Goal: Navigation & Orientation: Find specific page/section

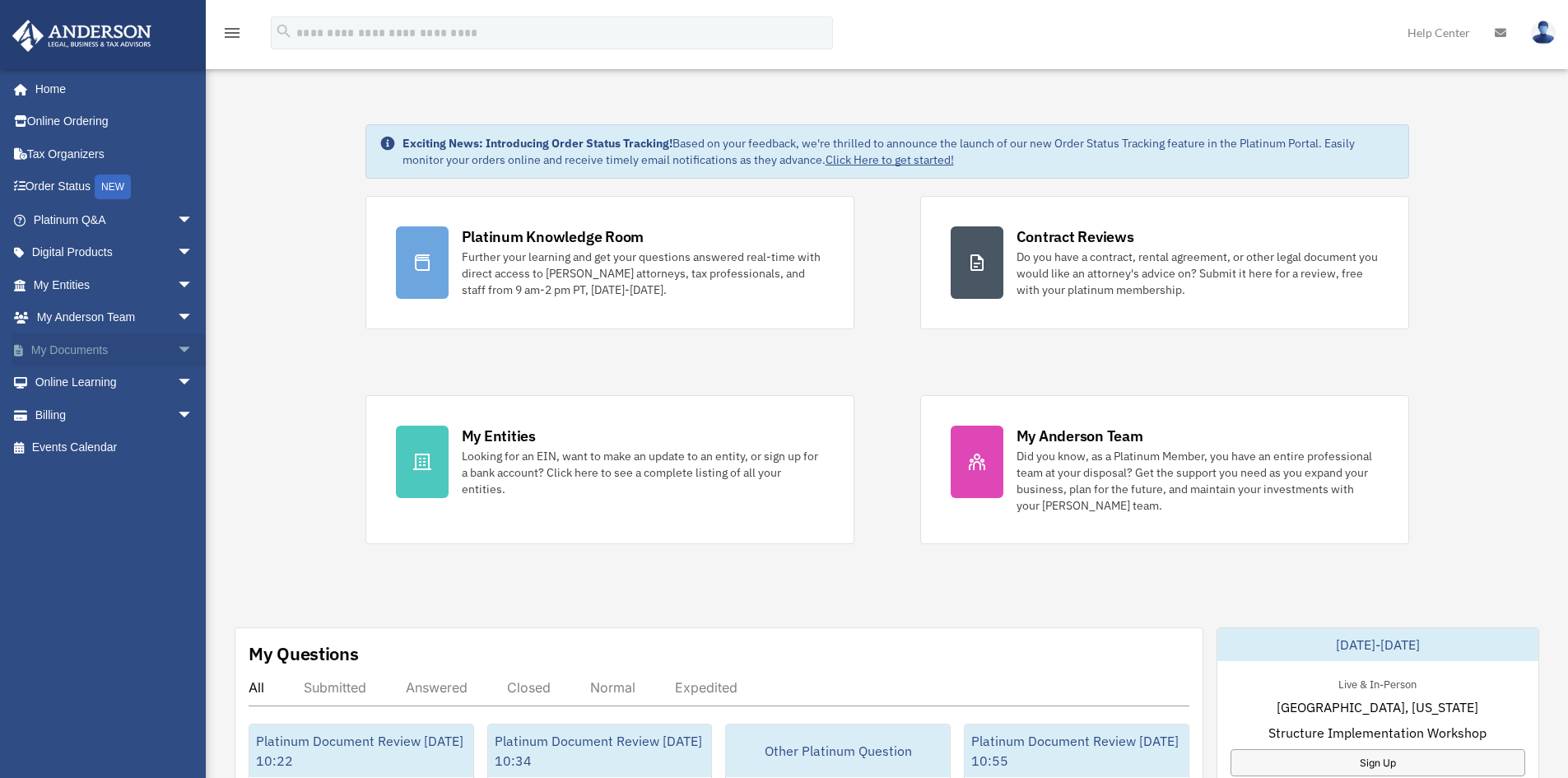
click at [177, 349] on span "arrow_drop_down" at bounding box center [193, 350] width 33 height 34
click at [177, 509] on span "arrow_drop_down" at bounding box center [193, 514] width 33 height 34
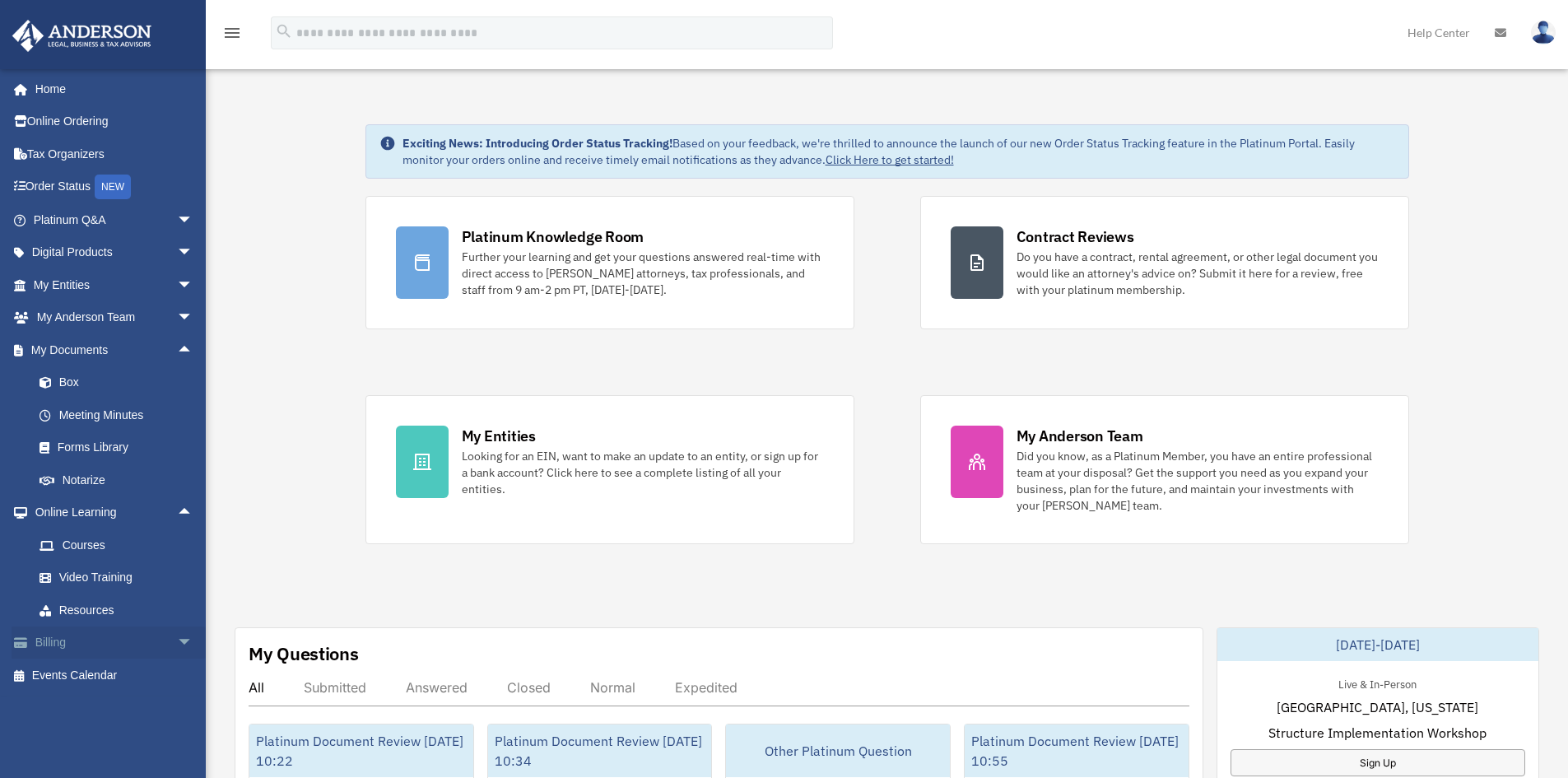
click at [177, 639] on span "arrow_drop_down" at bounding box center [193, 643] width 33 height 34
click at [177, 314] on span "arrow_drop_down" at bounding box center [193, 318] width 33 height 34
click at [177, 286] on span "arrow_drop_down" at bounding box center [193, 285] width 33 height 34
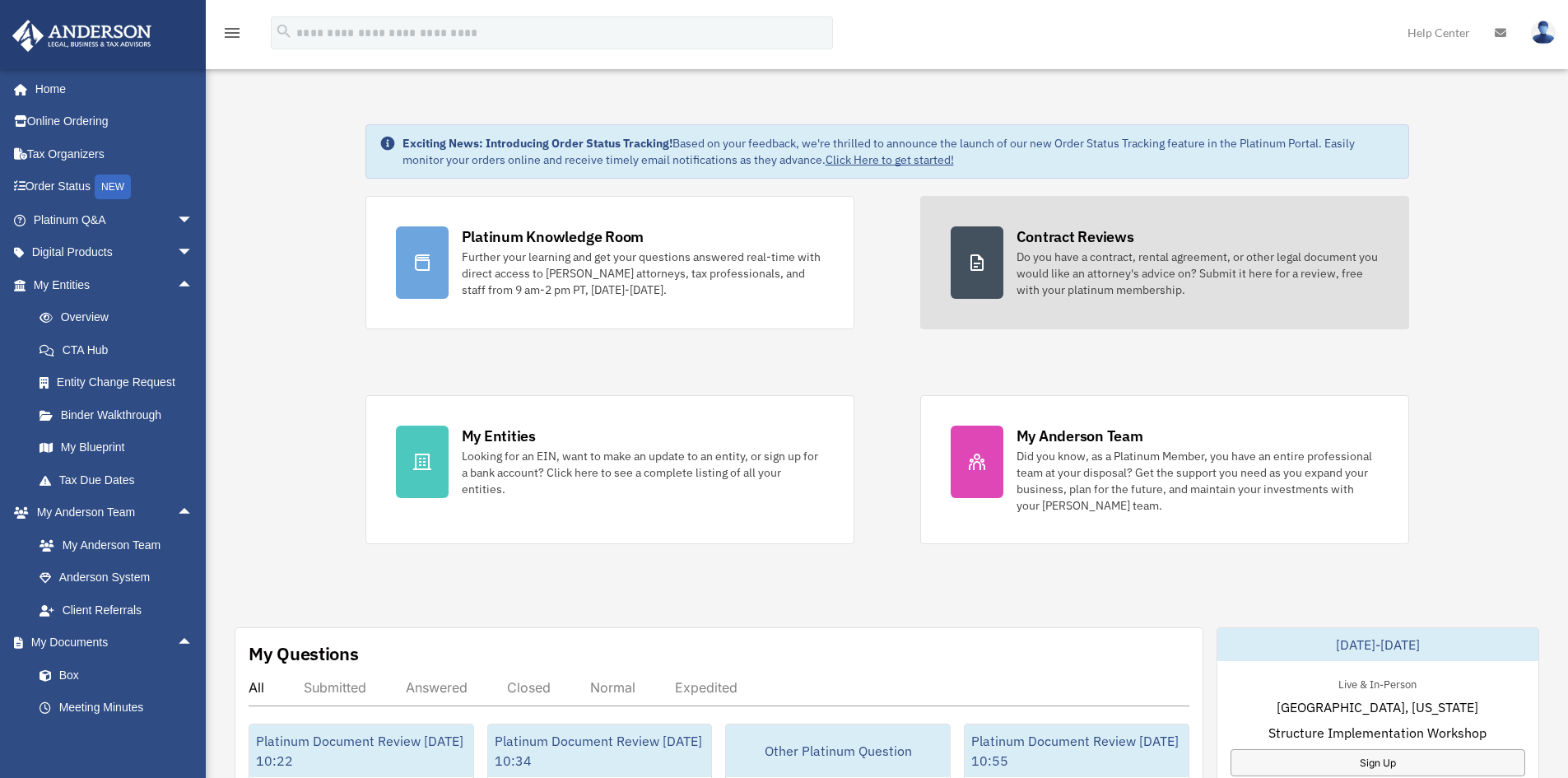
click at [1055, 233] on div "Contract Reviews" at bounding box center [1076, 237] width 118 height 20
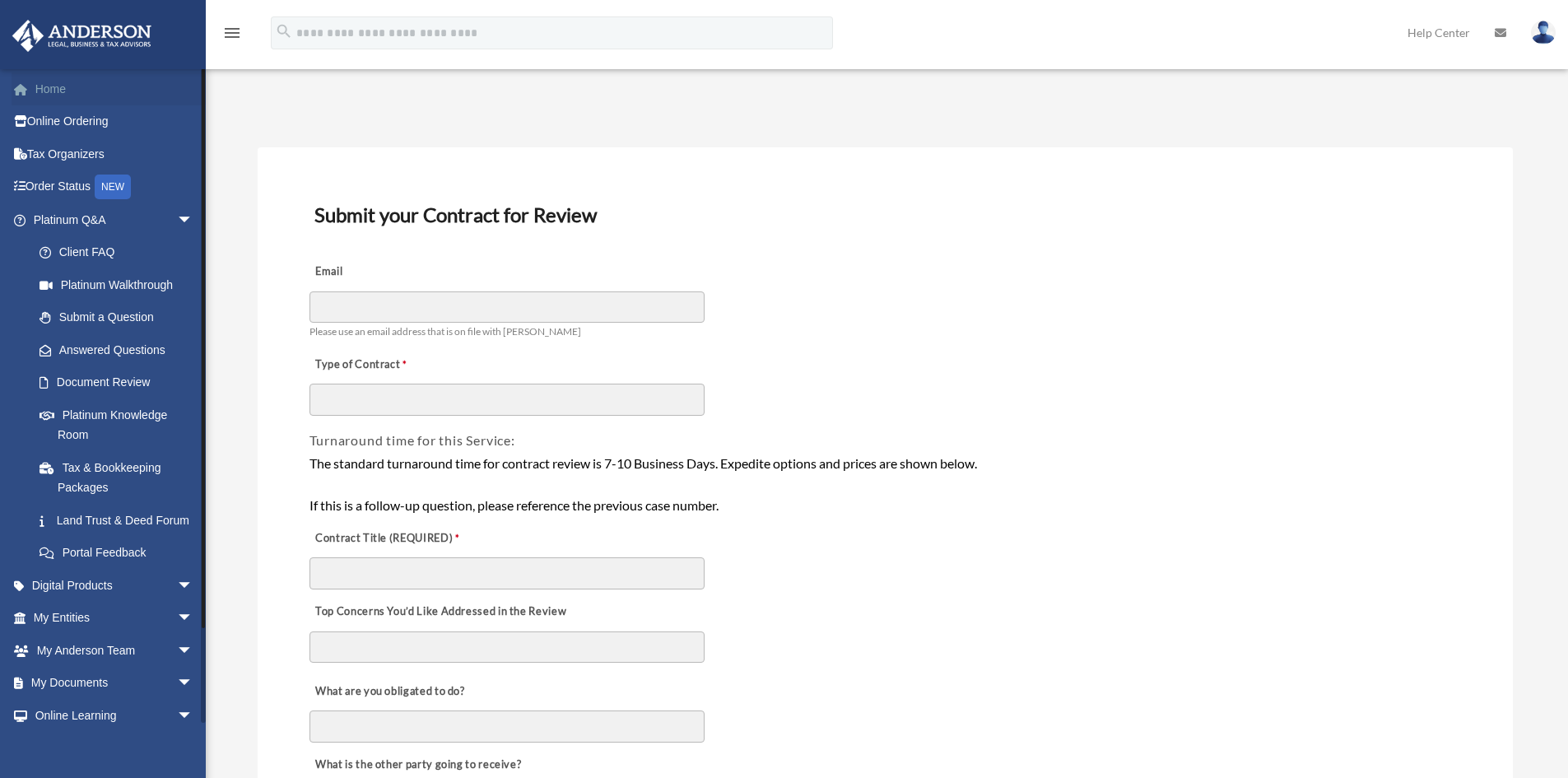
click at [42, 83] on link "Home" at bounding box center [115, 88] width 207 height 33
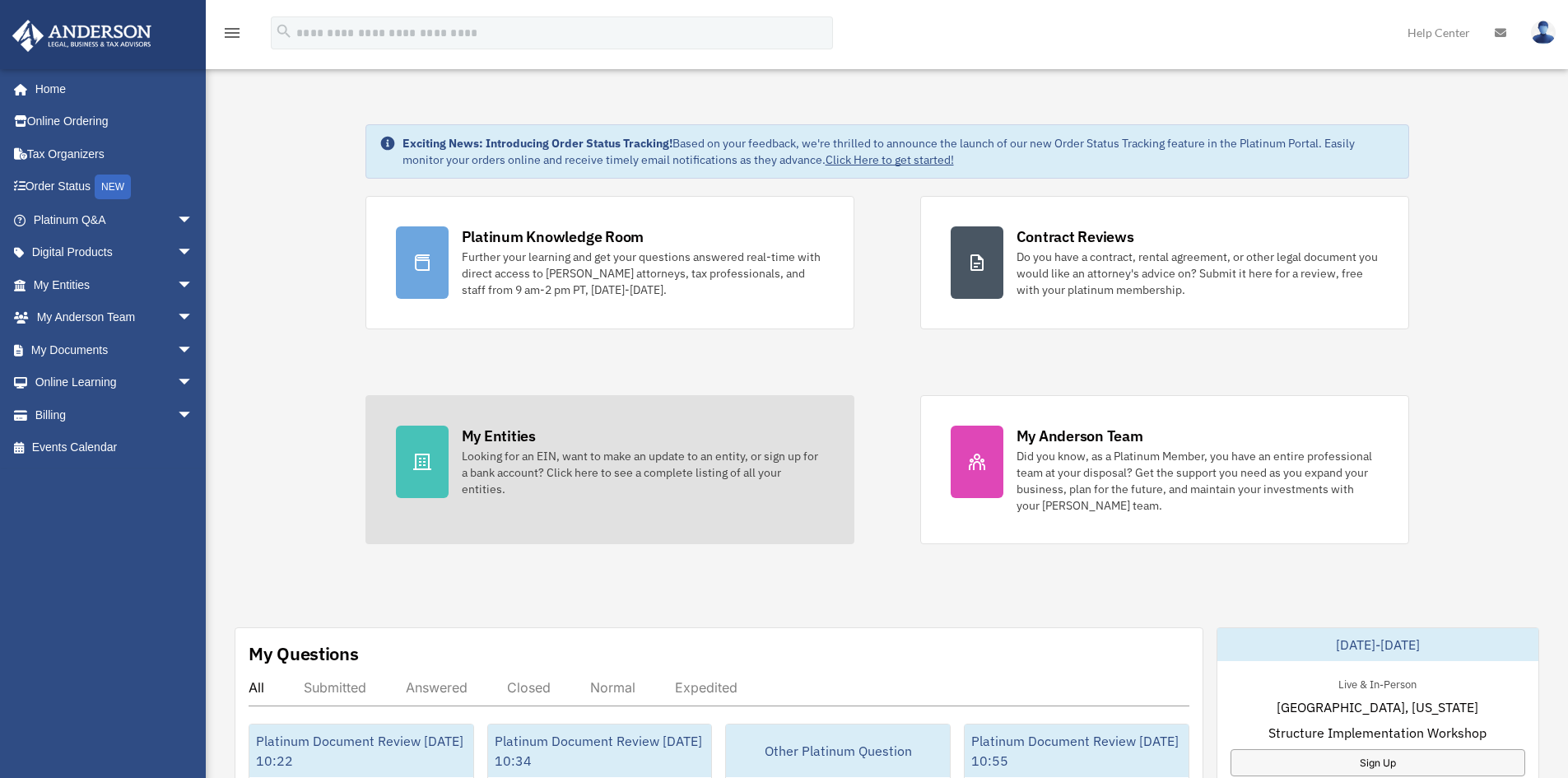
click at [518, 446] on div "My Entities Looking for an EIN, want to make an update to an entity, or sign up…" at bounding box center [643, 461] width 362 height 72
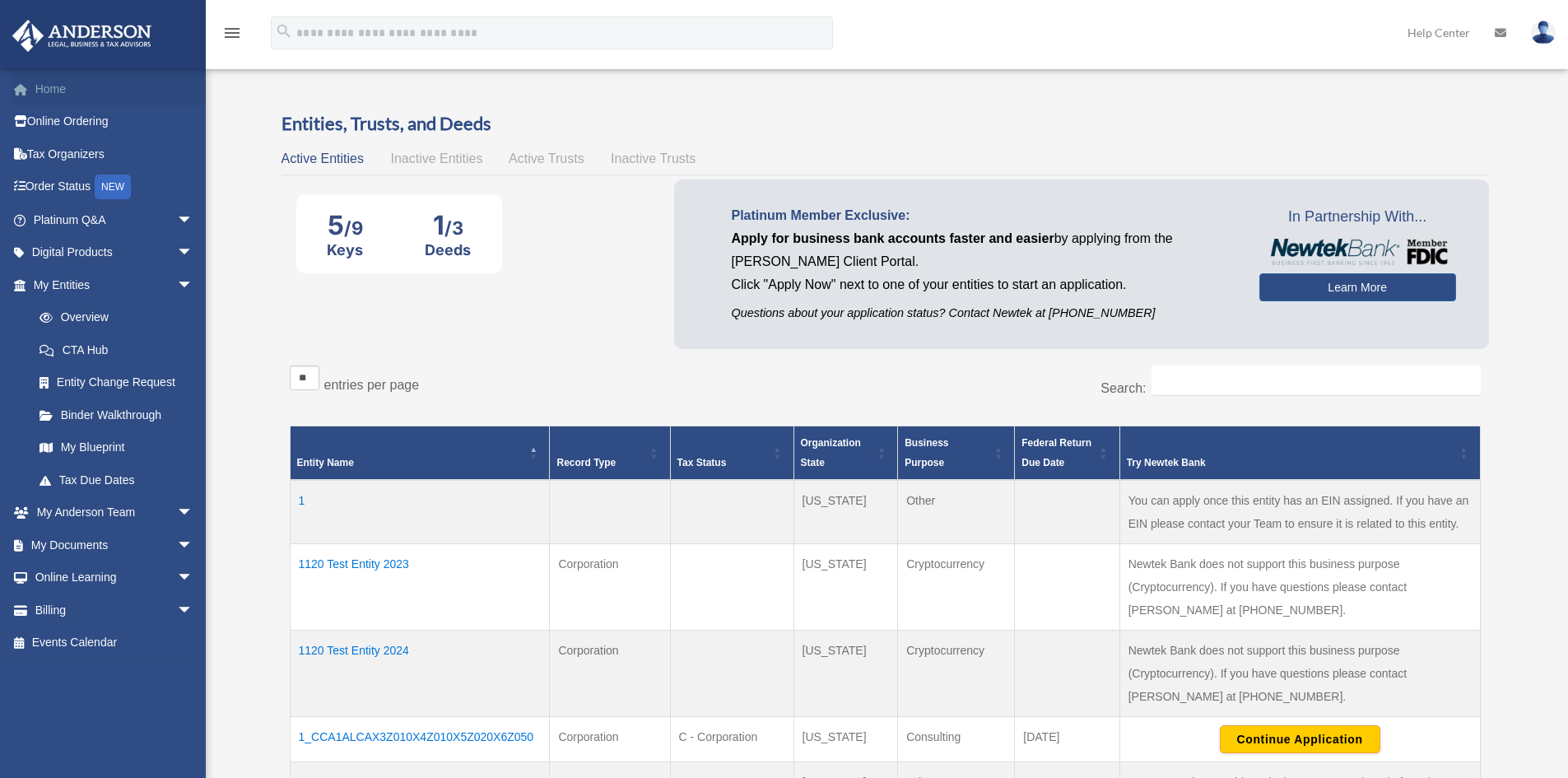
click at [34, 94] on span at bounding box center [29, 90] width 13 height 12
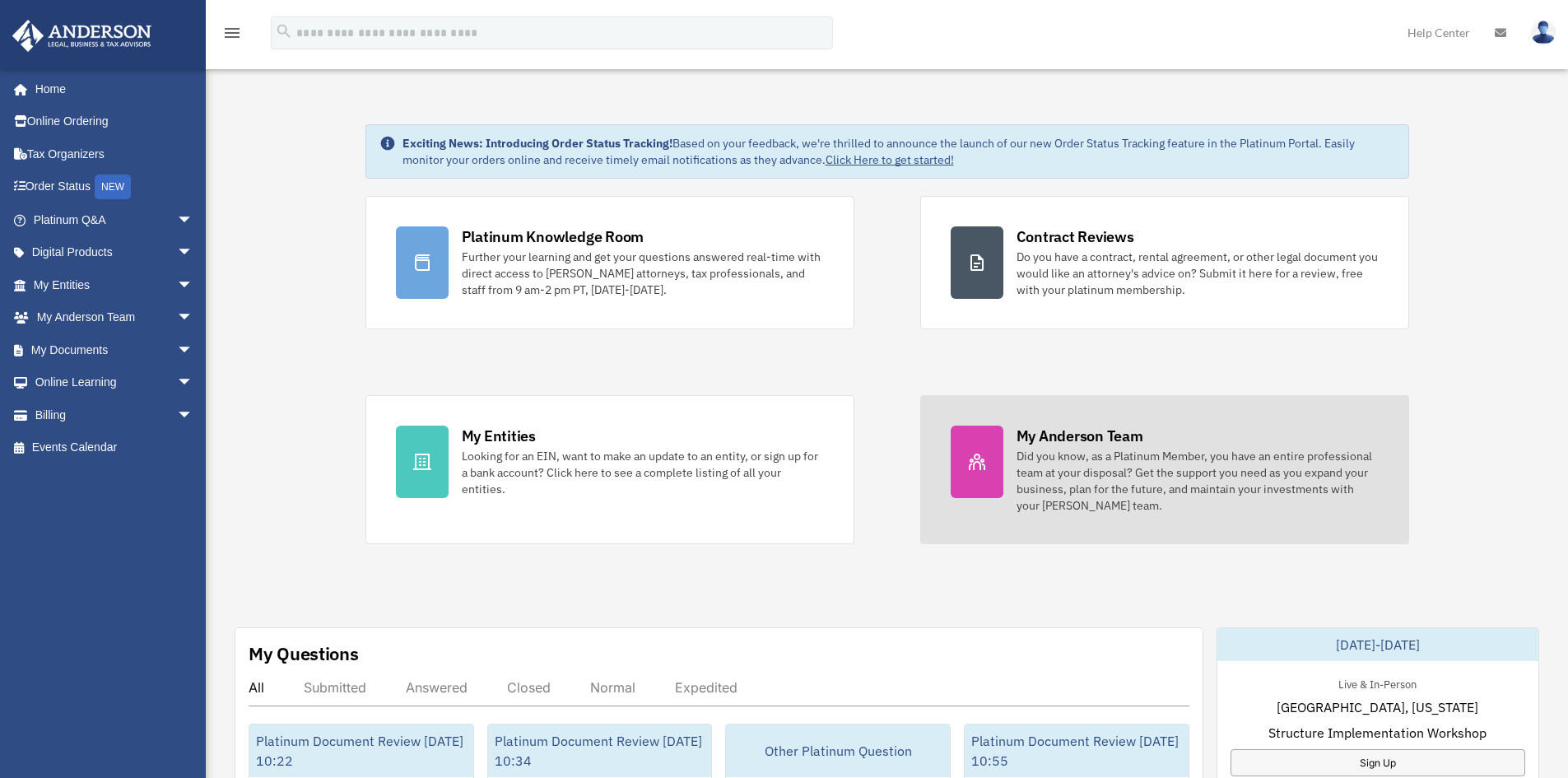
click at [1063, 512] on div "Did you know, as a Platinum Member, you have an entire professional team at you…" at bounding box center [1198, 481] width 362 height 66
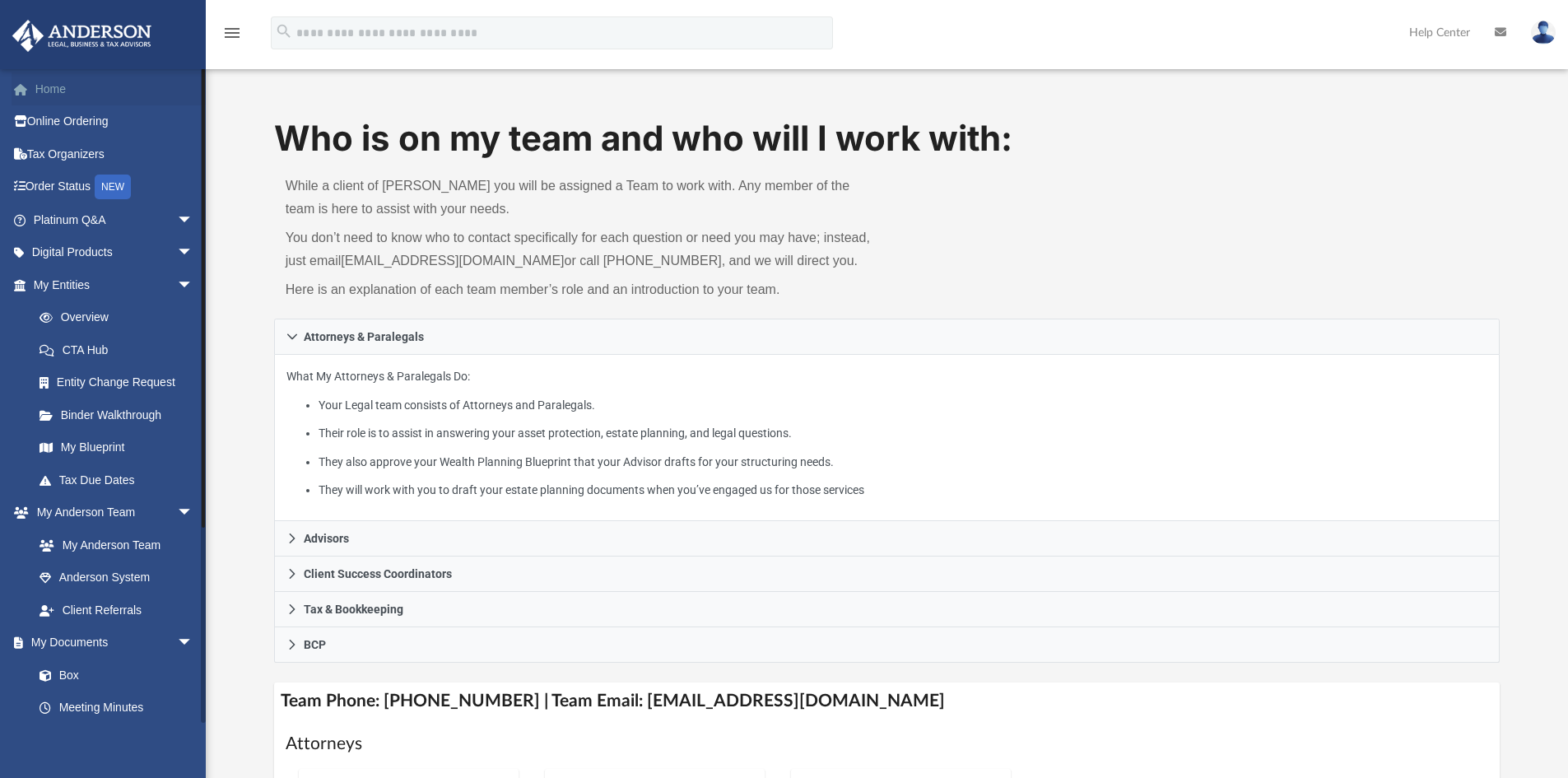
click at [61, 81] on link "Home" at bounding box center [115, 88] width 207 height 33
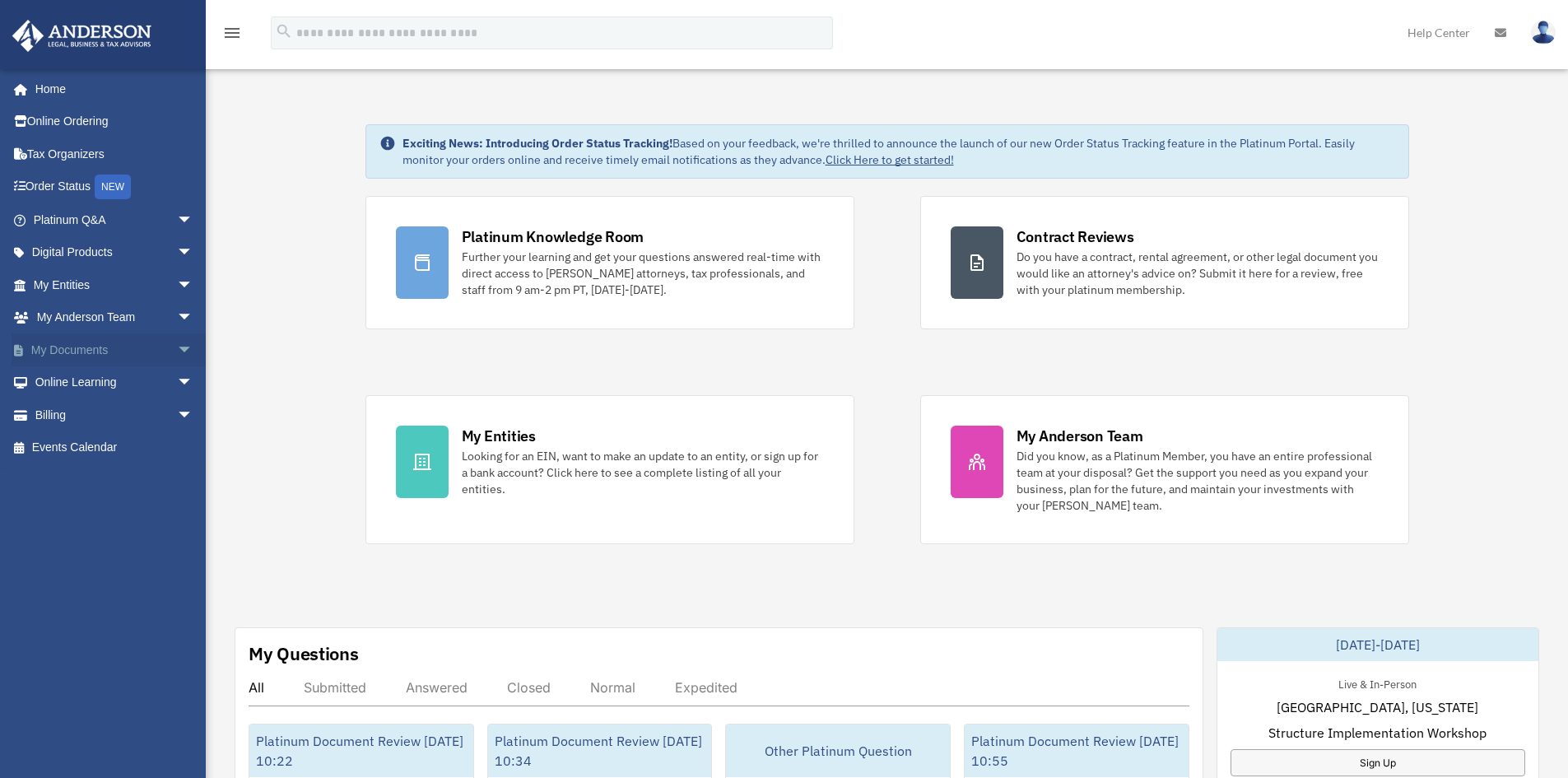
click at [177, 344] on span "arrow_drop_down" at bounding box center [193, 350] width 33 height 34
click at [177, 344] on span "arrow_drop_up" at bounding box center [193, 350] width 33 height 34
click at [177, 283] on span "arrow_drop_down" at bounding box center [193, 285] width 33 height 34
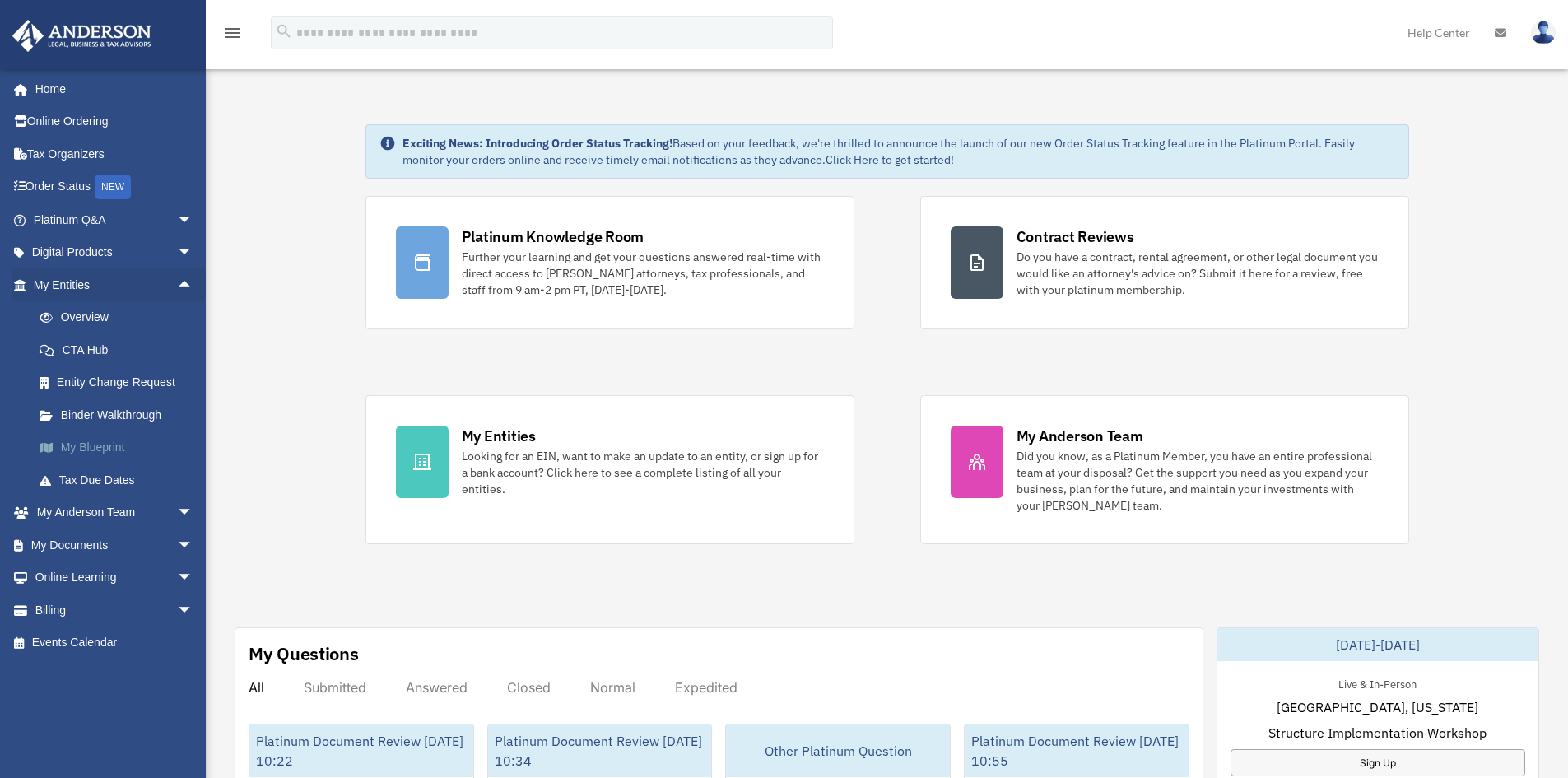
click at [113, 442] on link "My Blueprint" at bounding box center [120, 448] width 195 height 33
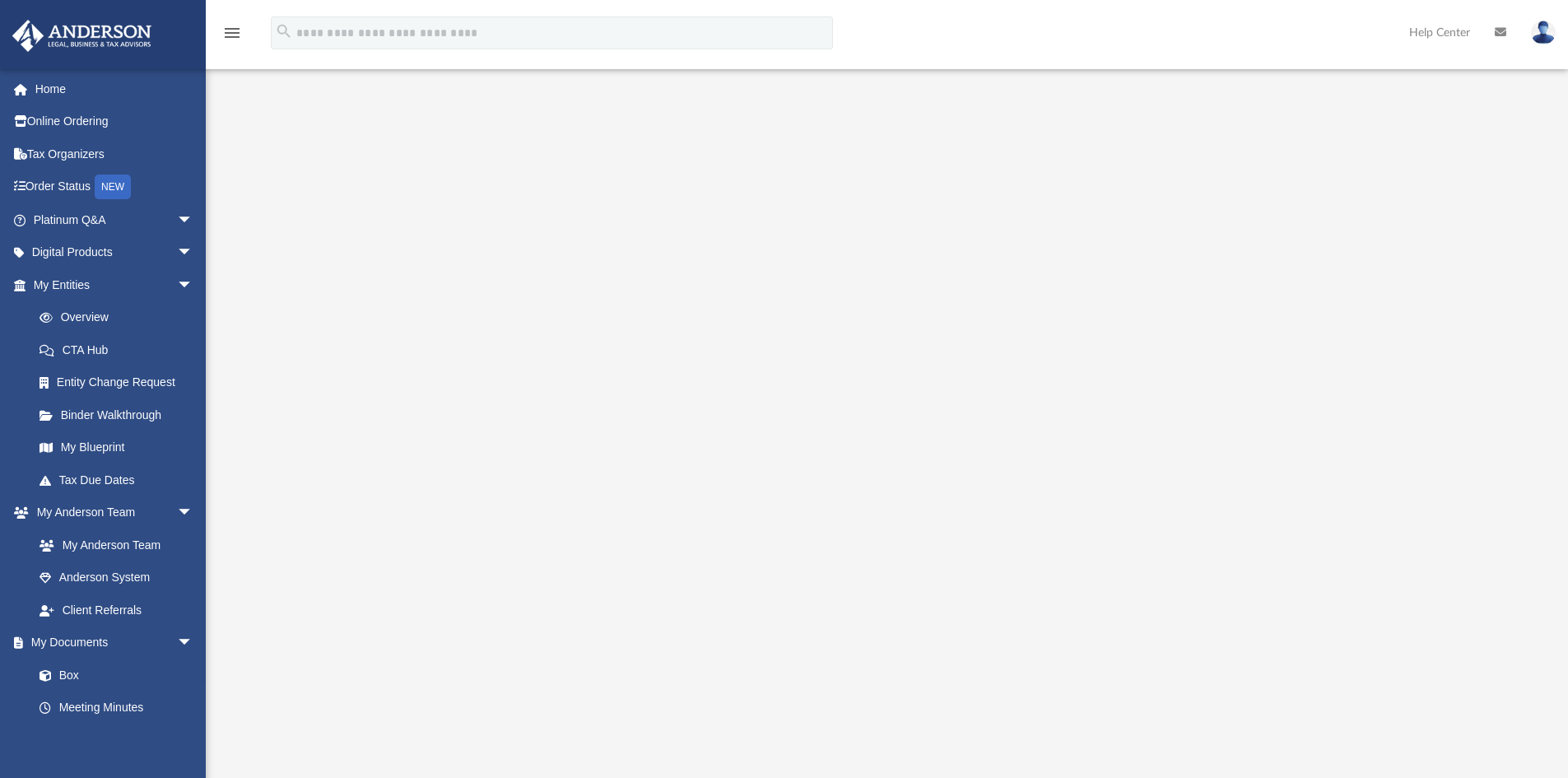
click at [33, 85] on span at bounding box center [29, 90] width 13 height 12
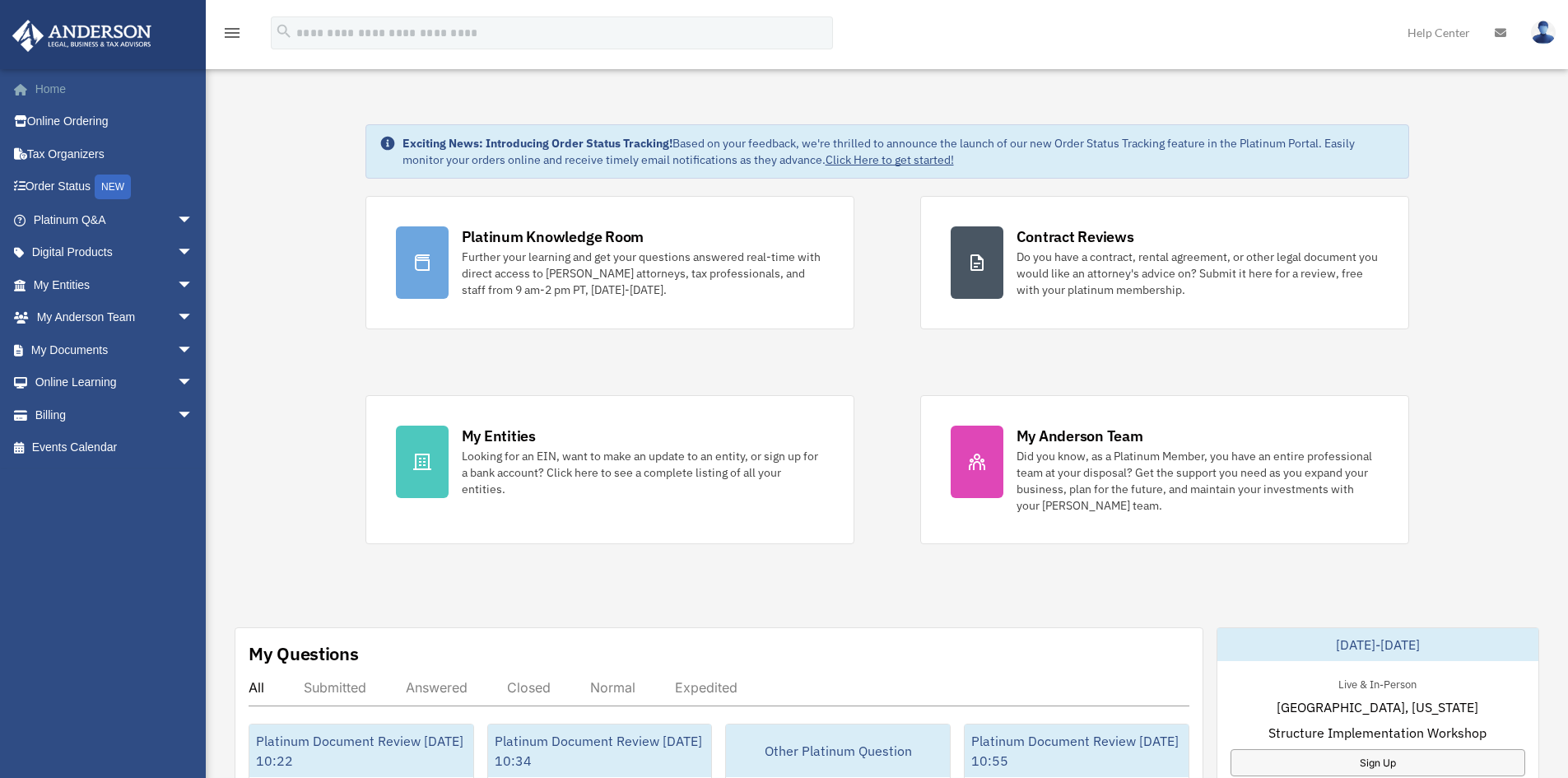
click at [48, 83] on link "Home" at bounding box center [115, 88] width 207 height 33
click at [46, 94] on link "Home" at bounding box center [115, 88] width 207 height 33
